Goal: Entertainment & Leisure: Consume media (video, audio)

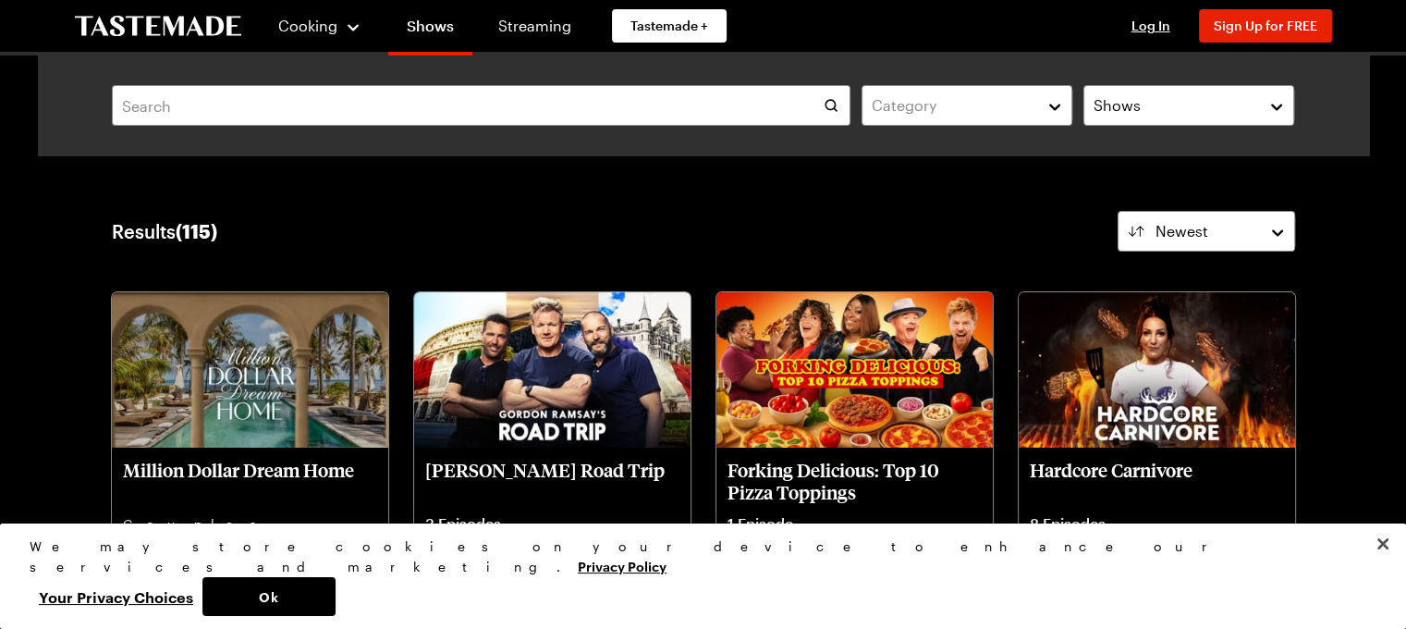
drag, startPoint x: 0, startPoint y: 0, endPoint x: 1375, endPoint y: 232, distance: 1394.5
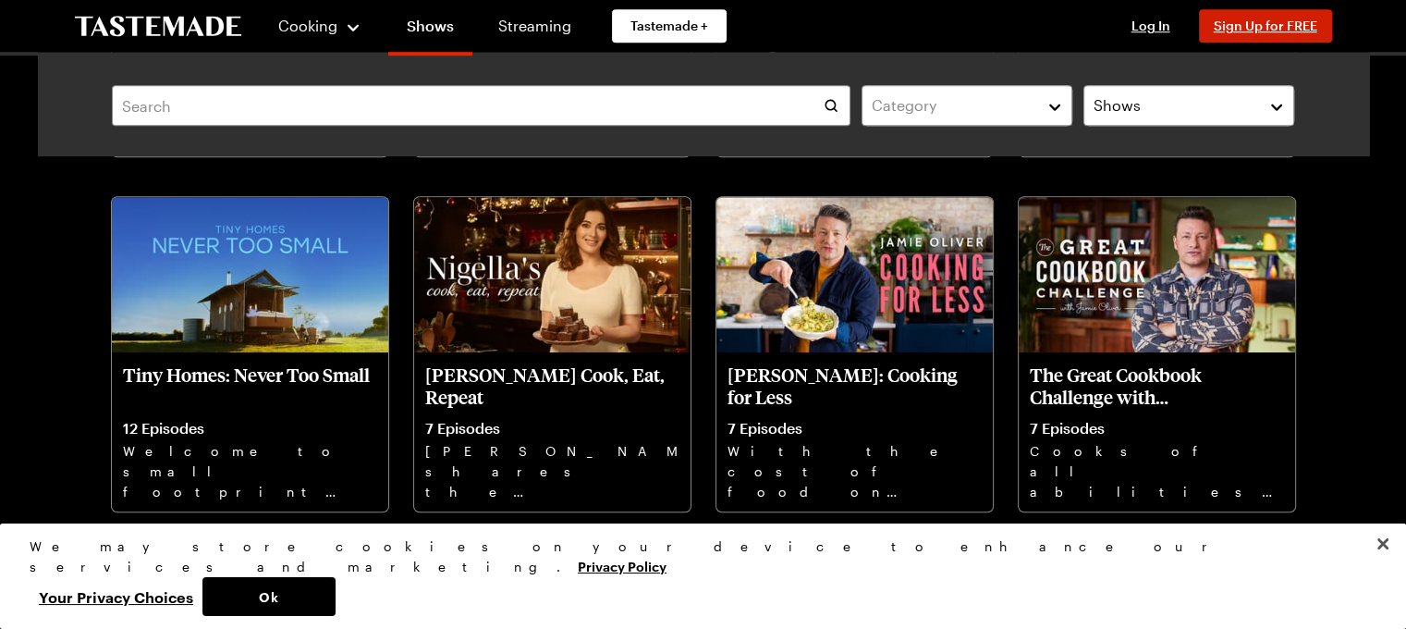
scroll to position [1553, 0]
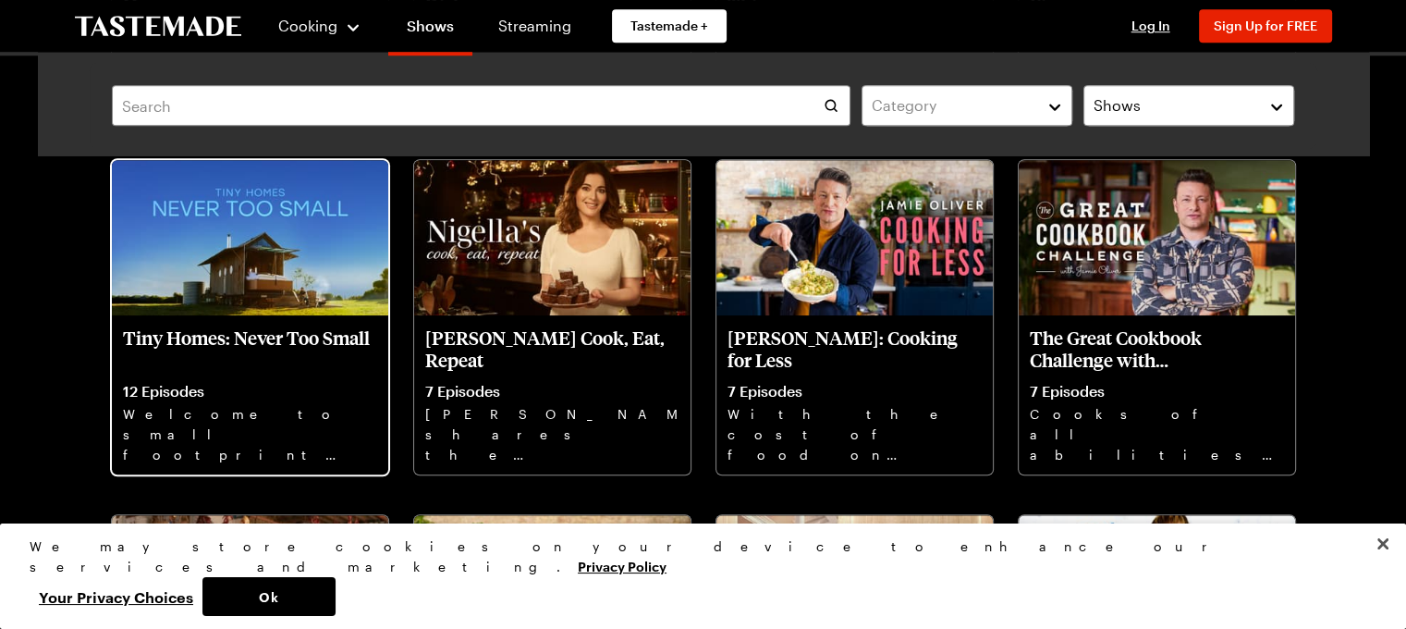
click at [296, 333] on p "Tiny Homes: Never Too Small" at bounding box center [250, 348] width 254 height 44
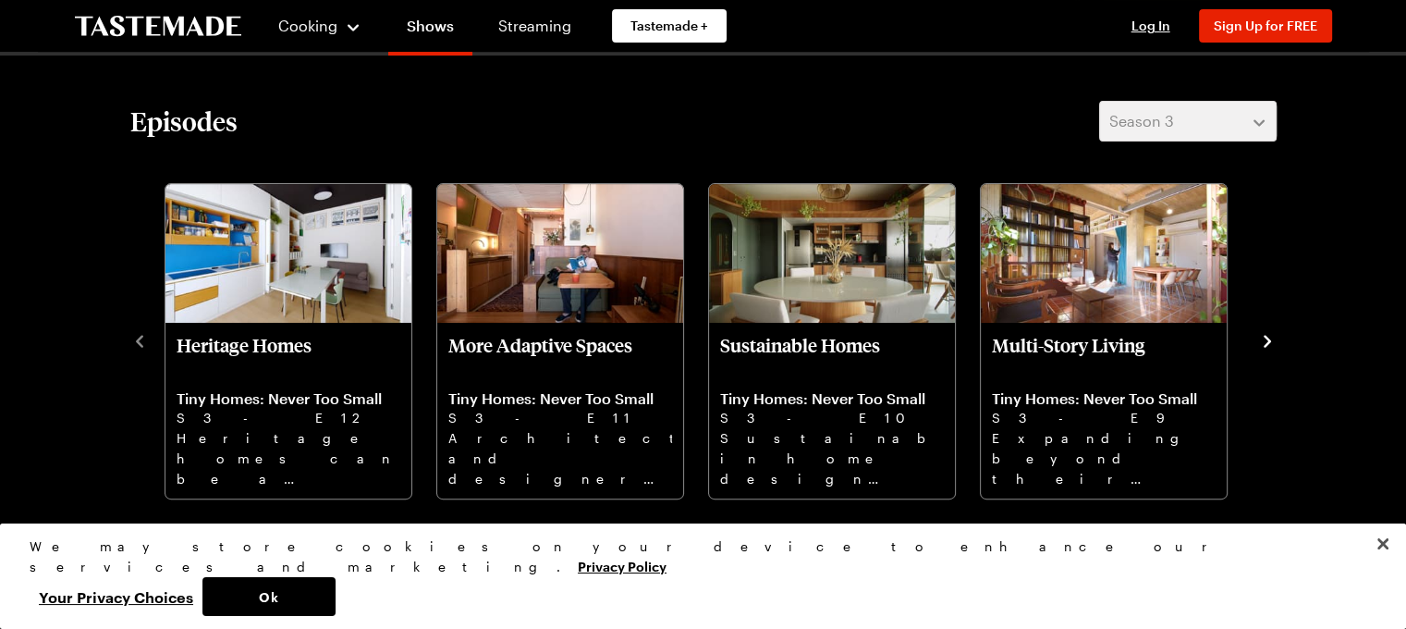
scroll to position [592, 0]
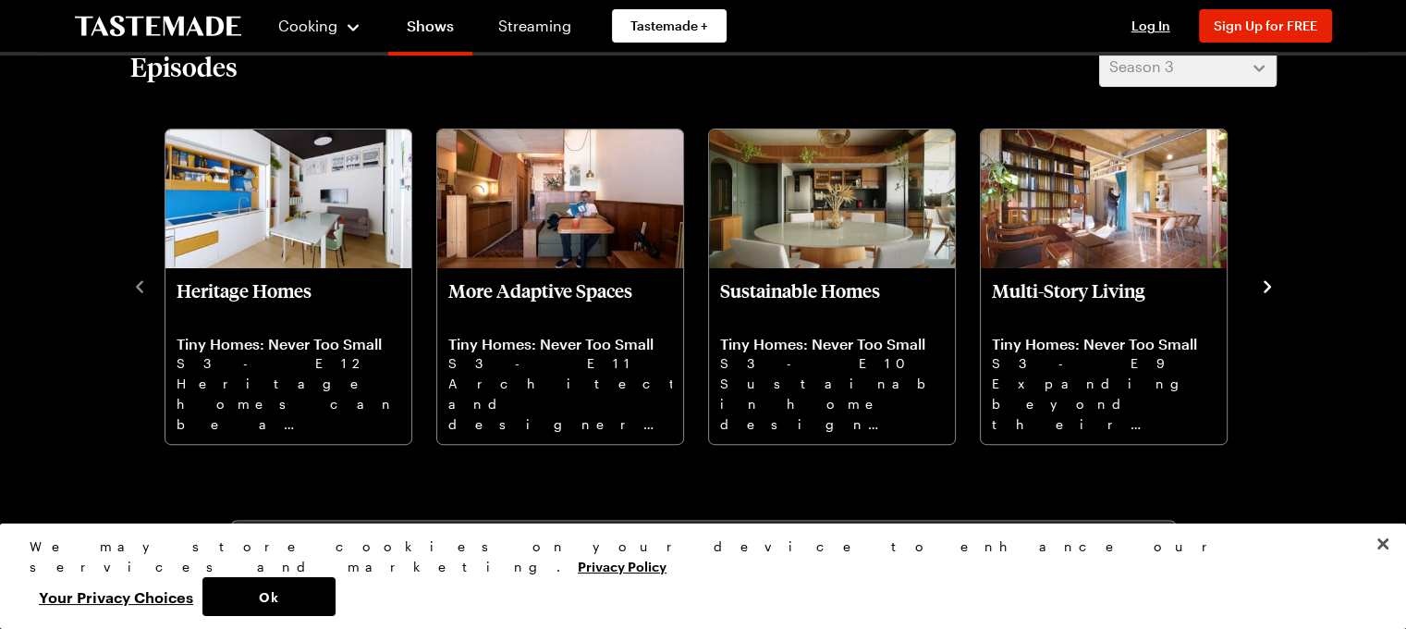
click at [1262, 285] on icon "navigate to next item" at bounding box center [1268, 286] width 18 height 18
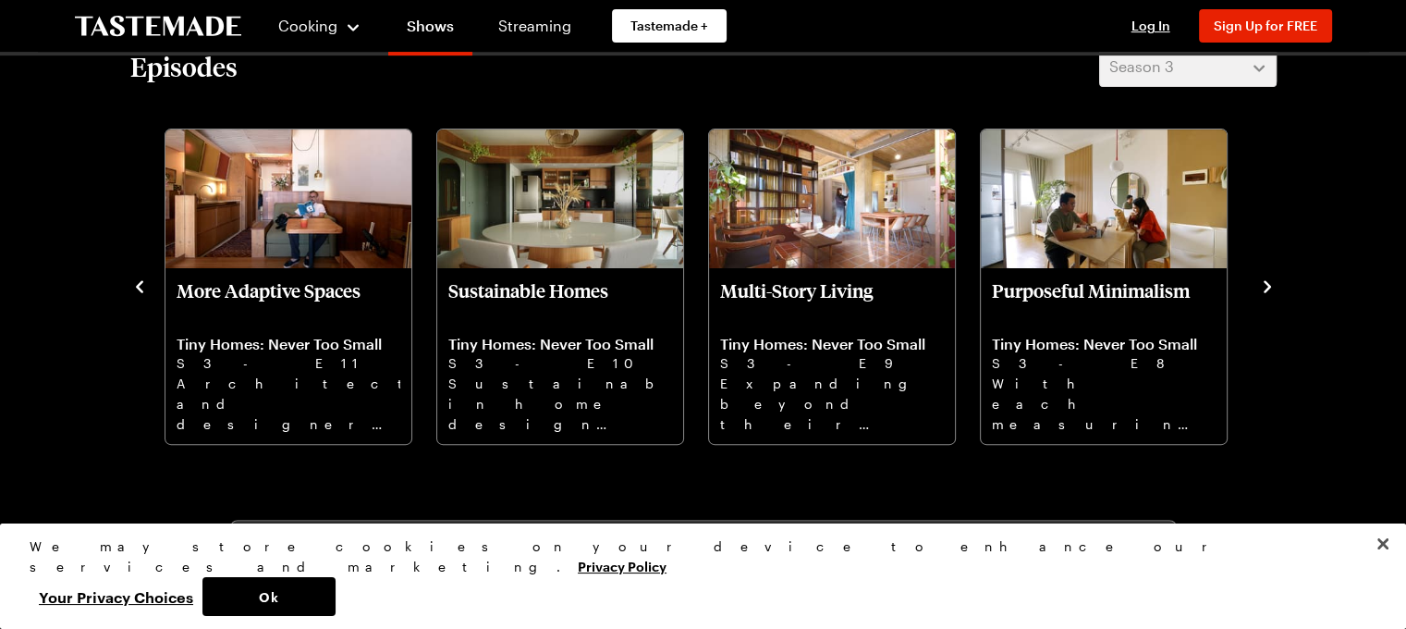
click at [1262, 285] on icon "navigate to next item" at bounding box center [1268, 286] width 18 height 18
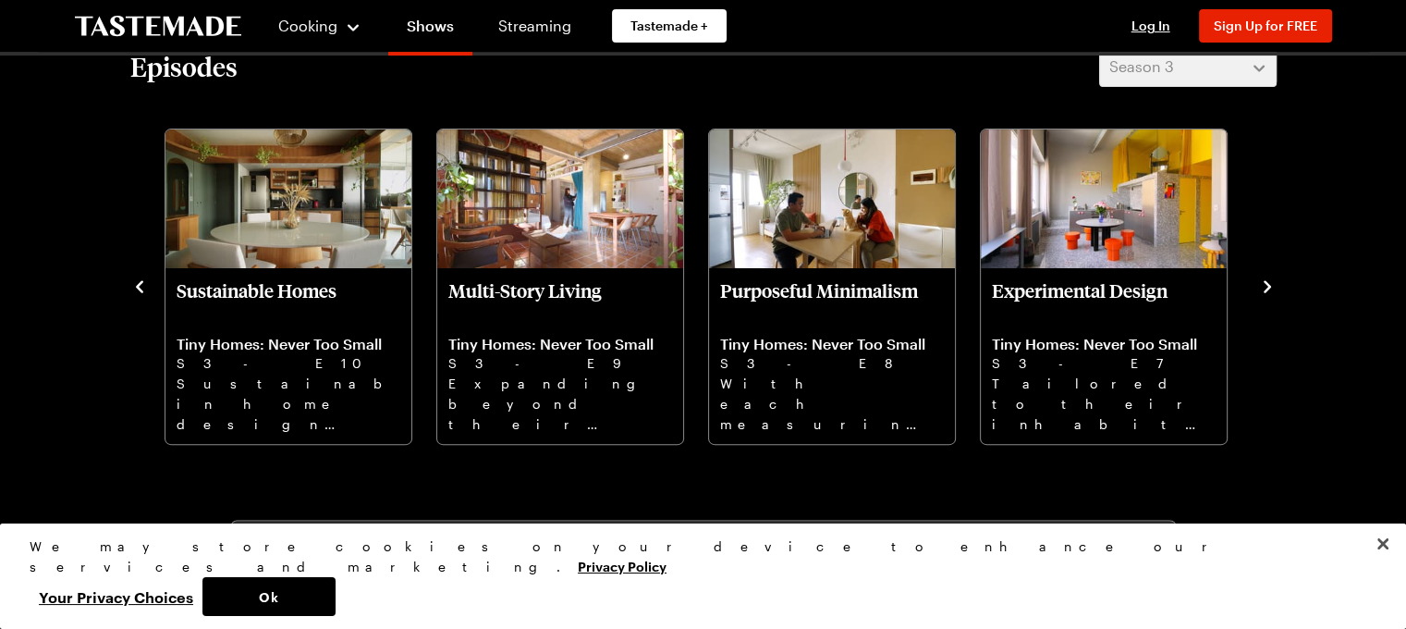
click at [1262, 285] on icon "navigate to next item" at bounding box center [1268, 286] width 18 height 18
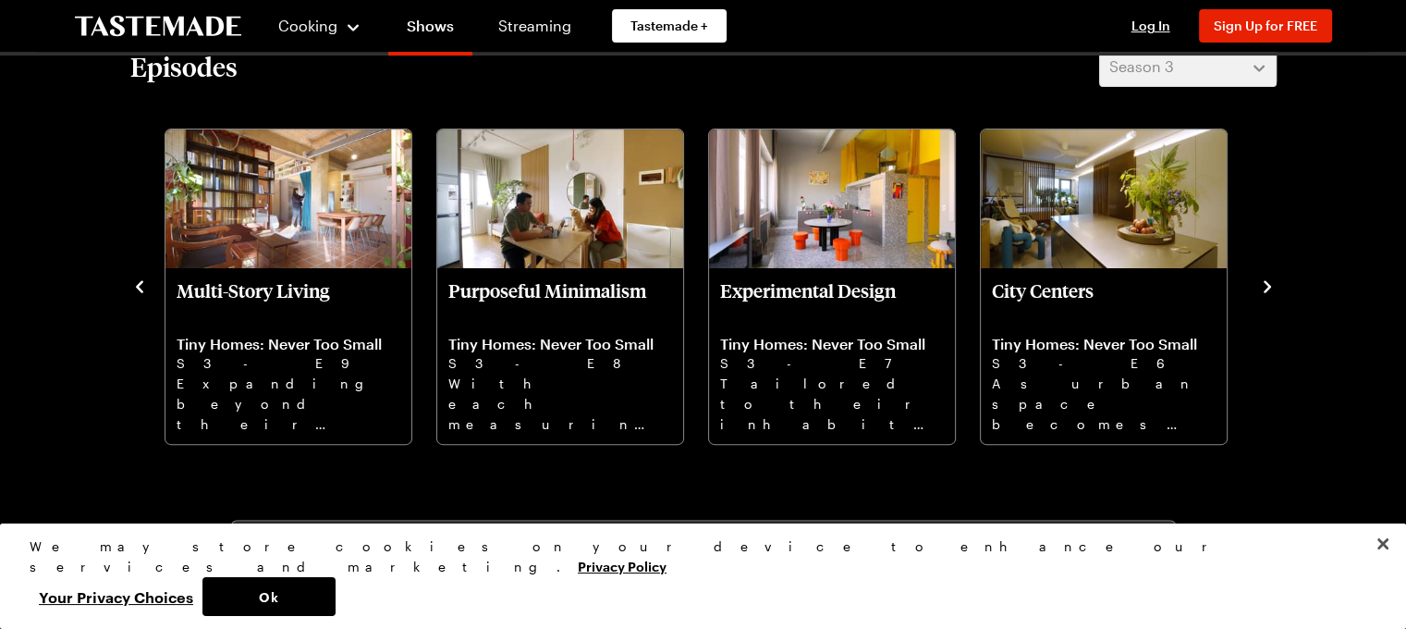
click at [1262, 285] on icon "navigate to next item" at bounding box center [1268, 286] width 18 height 18
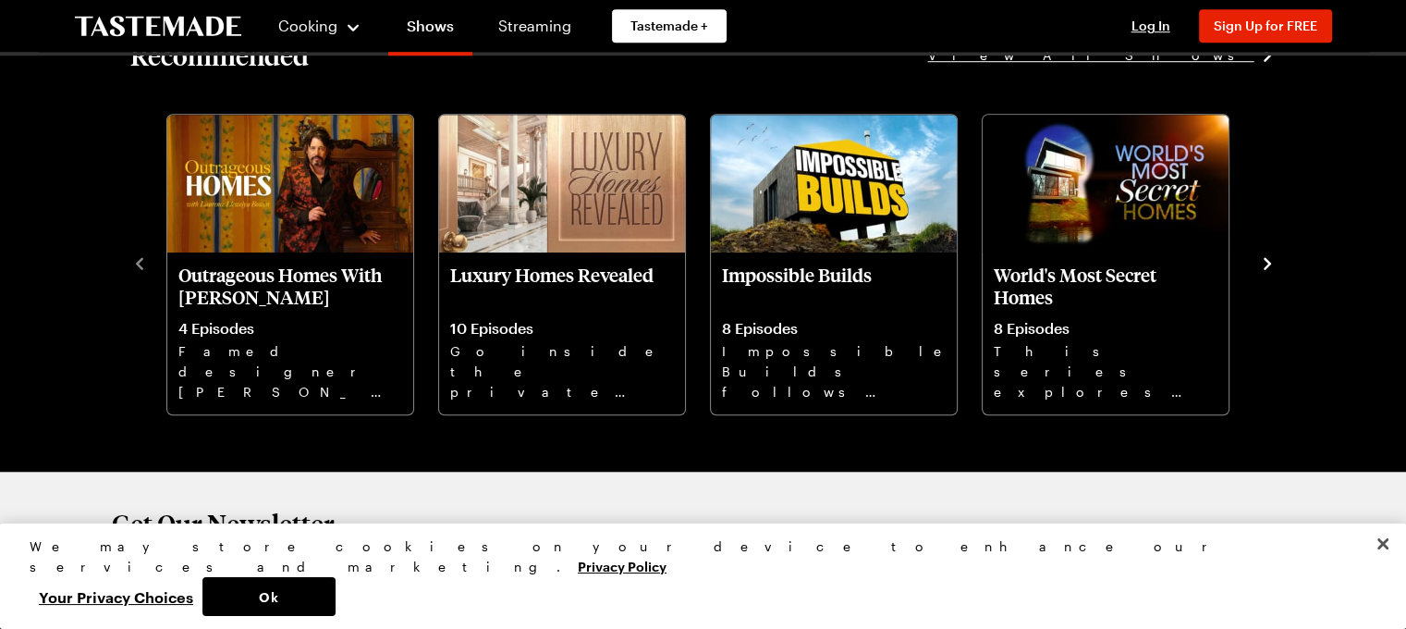
scroll to position [1474, 0]
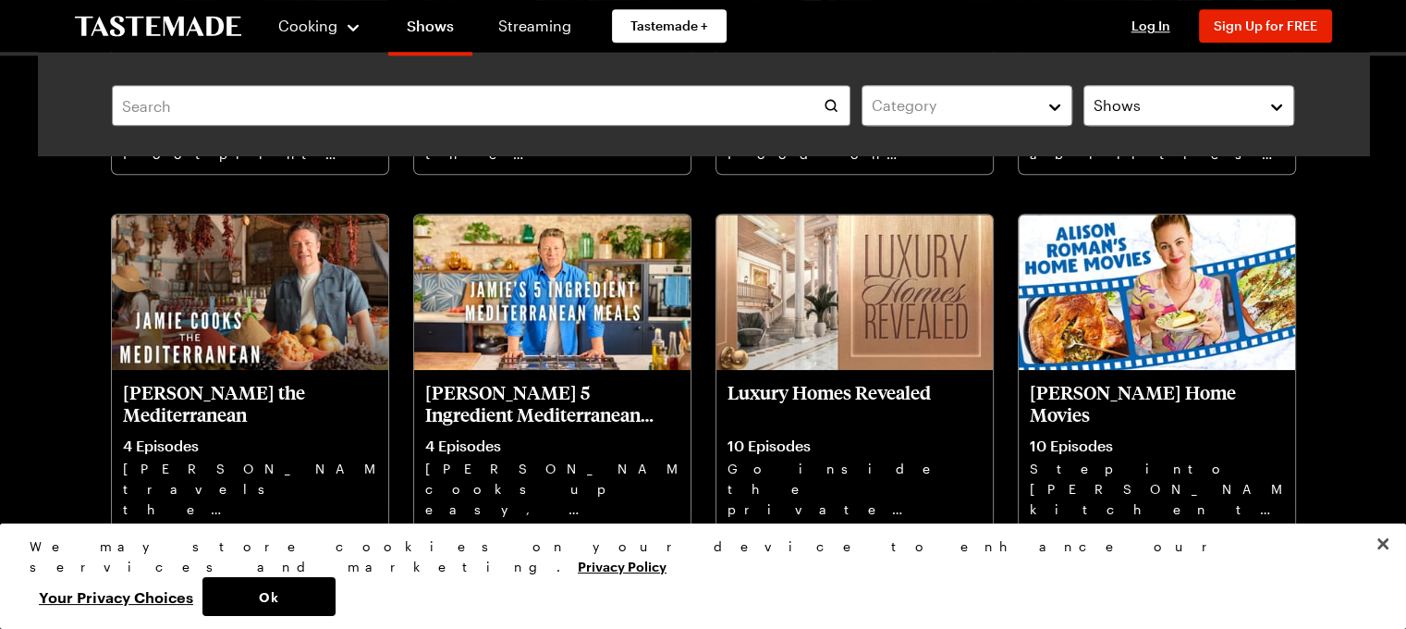
scroll to position [1844, 0]
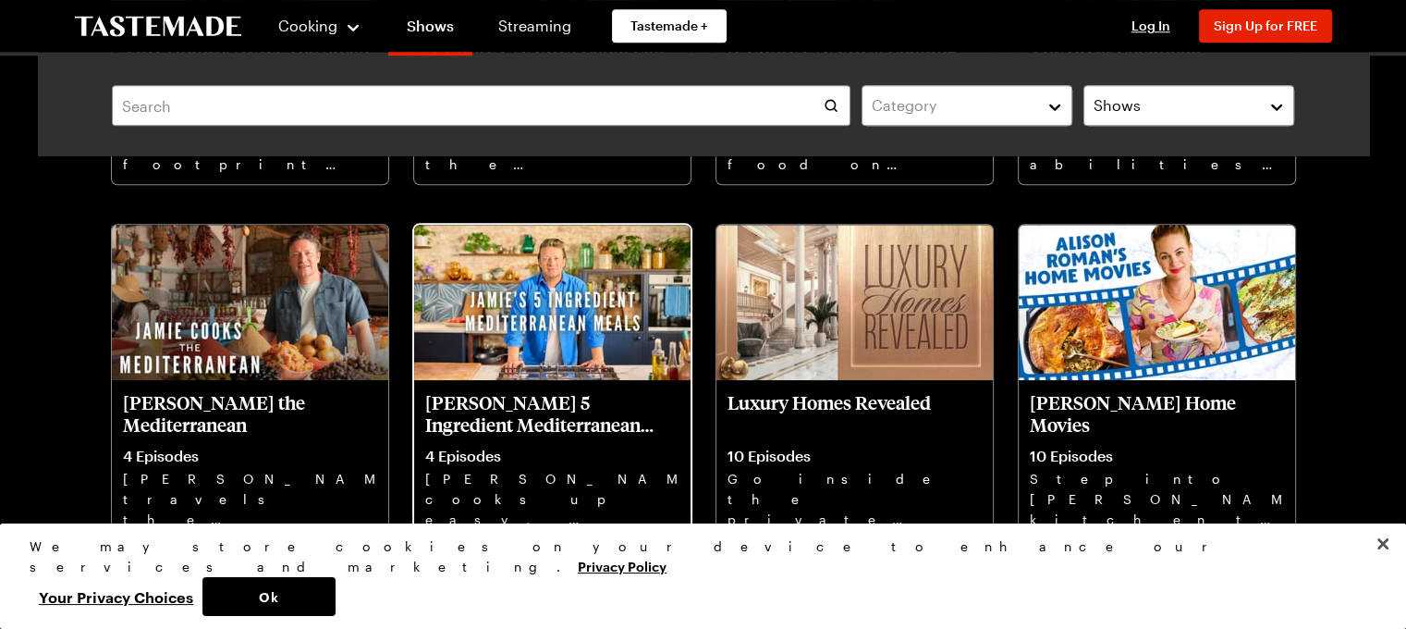
click at [547, 393] on p "[PERSON_NAME] 5 Ingredient Mediterranean Meals" at bounding box center [552, 413] width 254 height 44
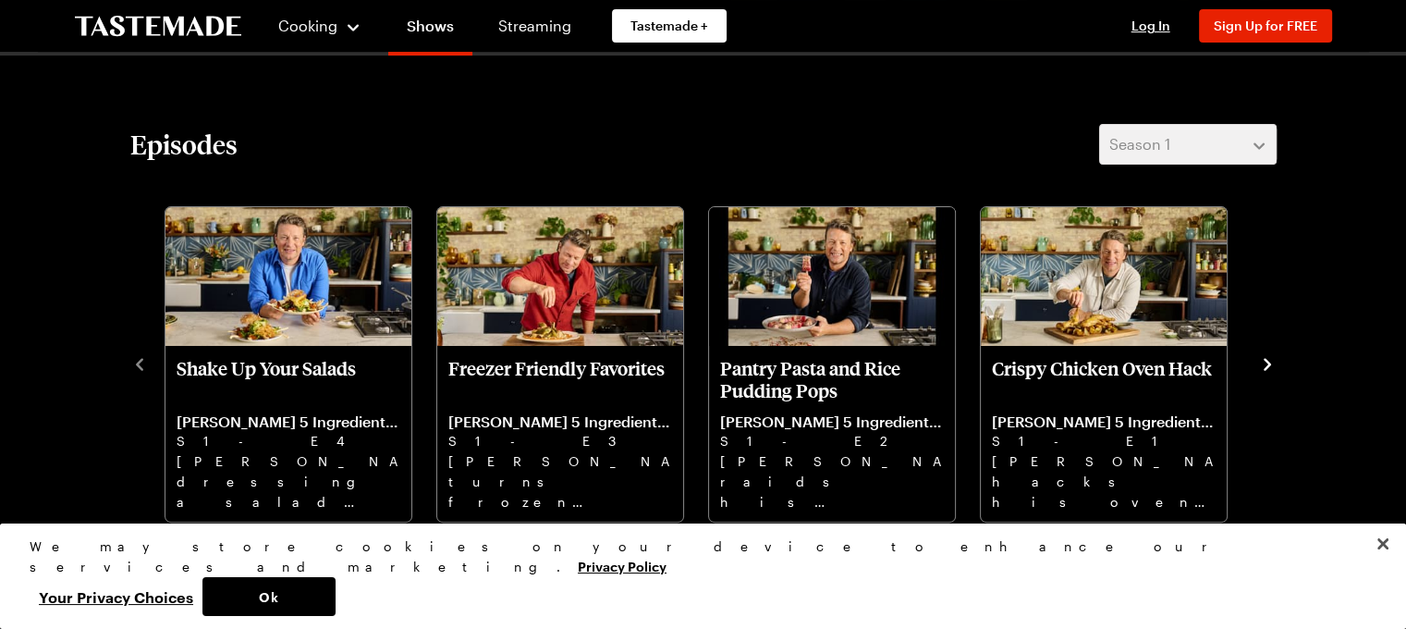
scroll to position [518, 0]
